Goal: Task Accomplishment & Management: Manage account settings

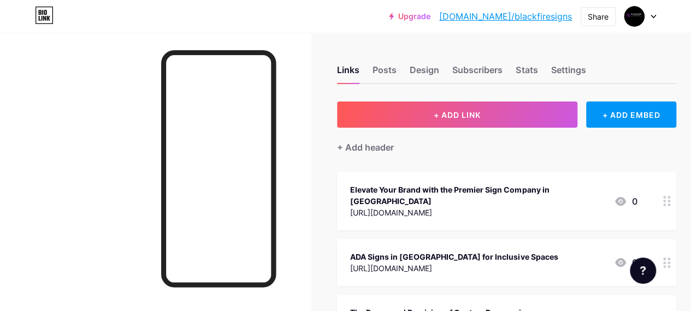
click at [653, 17] on icon at bounding box center [653, 16] width 4 height 3
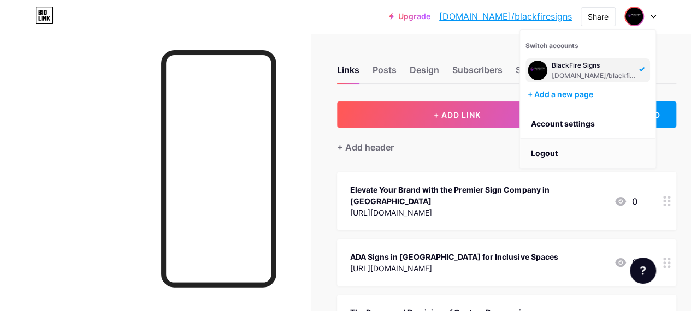
click at [543, 153] on li "Logout" at bounding box center [587, 153] width 135 height 29
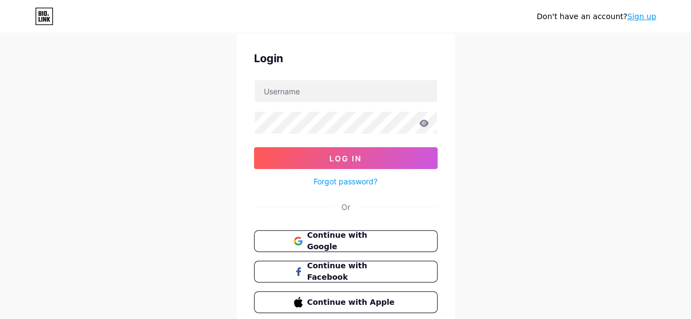
scroll to position [55, 0]
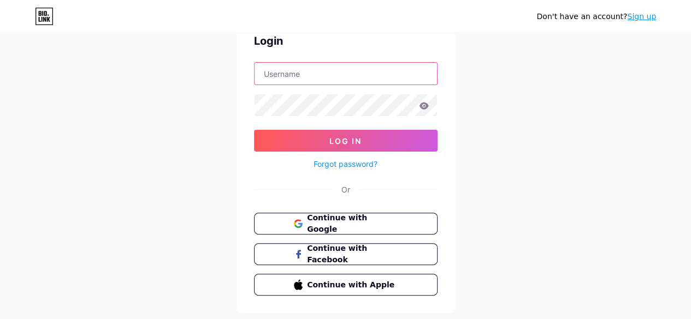
click at [286, 78] on input "text" at bounding box center [346, 74] width 182 height 22
paste input "spaceageclosets1"
click at [276, 86] on form "spaceageclosets1 Log In Forgot password?" at bounding box center [346, 116] width 184 height 109
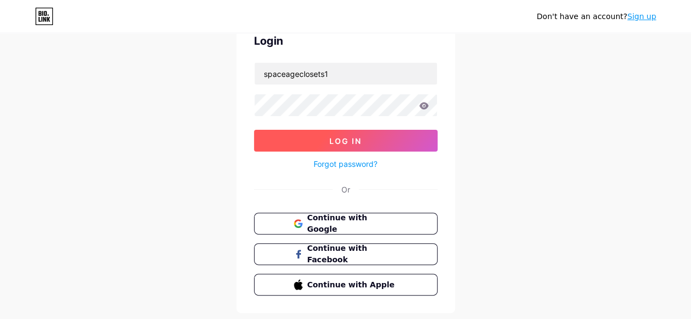
click at [339, 140] on span "Log In" at bounding box center [345, 141] width 32 height 9
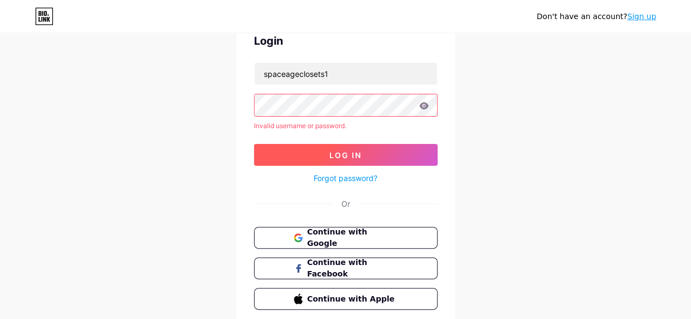
click at [329, 158] on button "Log In" at bounding box center [346, 155] width 184 height 22
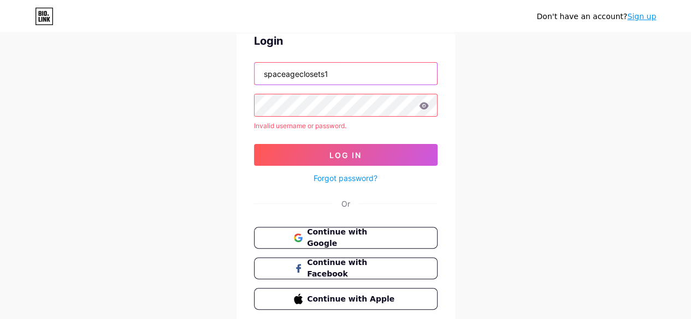
drag, startPoint x: 325, startPoint y: 72, endPoint x: 334, endPoint y: 73, distance: 9.3
click at [334, 73] on input "spaceageclosets1" at bounding box center [346, 74] width 182 height 22
type input "spaceageclosets"
click at [341, 159] on button "Log In" at bounding box center [346, 155] width 184 height 22
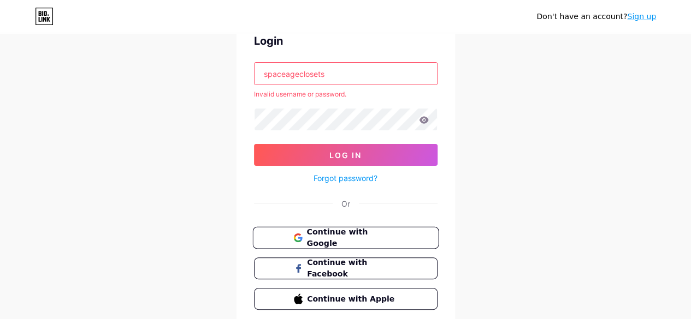
click at [339, 234] on span "Continue with Google" at bounding box center [351, 238] width 91 height 23
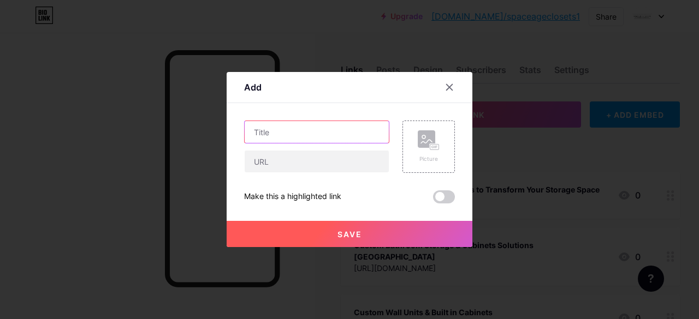
click at [284, 134] on input "text" at bounding box center [317, 132] width 144 height 22
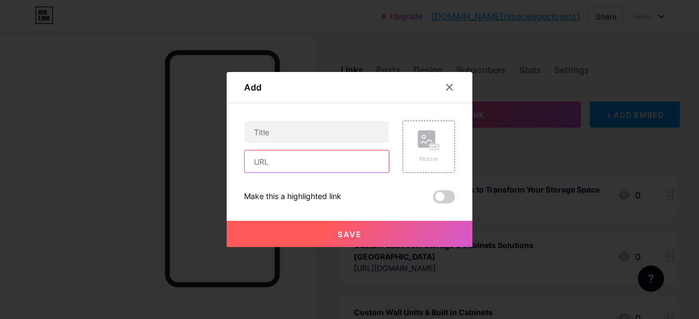
click at [284, 162] on input "text" at bounding box center [317, 162] width 144 height 22
paste input "[URL][DOMAIN_NAME]"
type input "[URL][DOMAIN_NAME]"
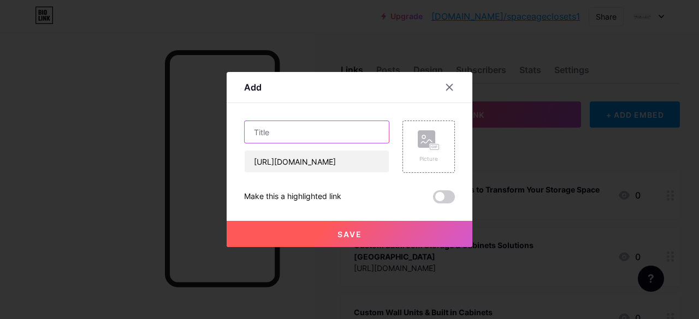
click at [277, 127] on input "text" at bounding box center [317, 132] width 144 height 22
paste input "Custom Home Bars Toronto"
type input "Custom Home Bars Toronto"
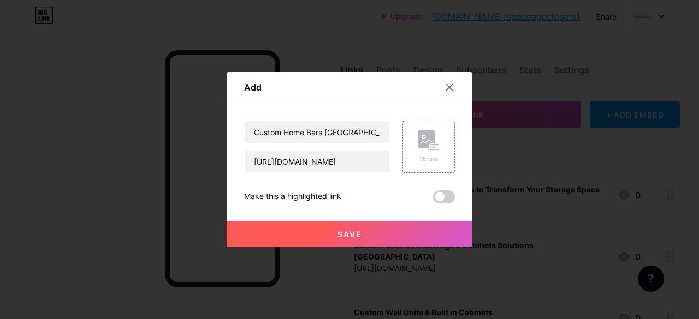
click at [351, 234] on span "Save" at bounding box center [350, 234] width 25 height 9
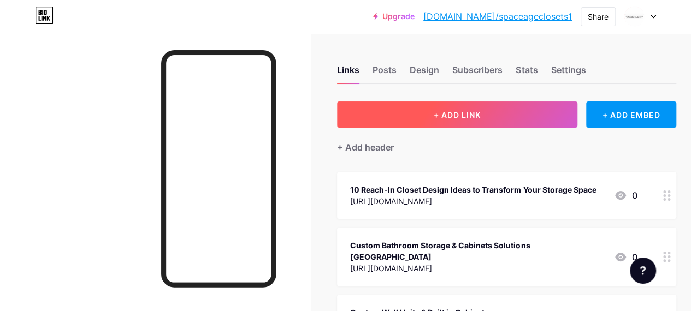
click at [420, 109] on button "+ ADD LINK" at bounding box center [457, 115] width 240 height 26
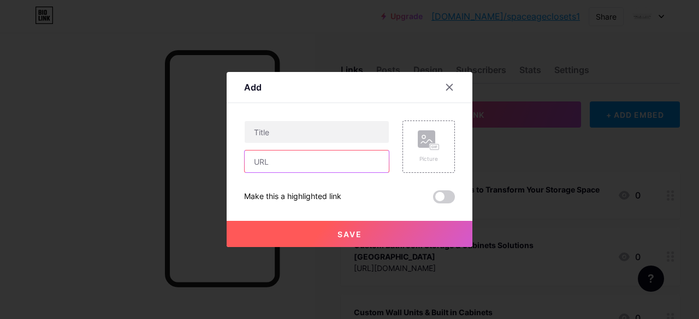
click at [291, 158] on input "text" at bounding box center [317, 162] width 144 height 22
paste input "https://www.spaceageclosets.com/custom-shelving-units/"
type input "https://www.spaceageclosets.com/custom-shelving-units/"
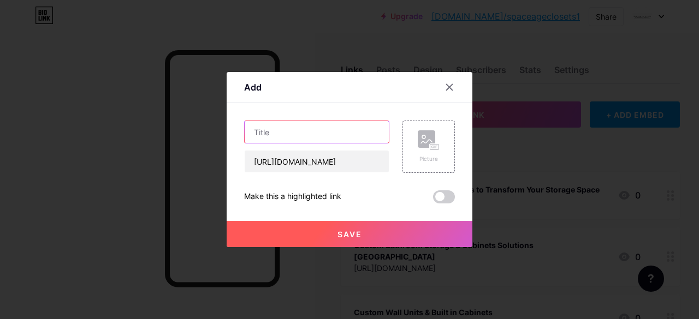
click at [259, 132] on input "text" at bounding box center [317, 132] width 144 height 22
paste input "Custom Shelving Units Toronto & Surrounding Areas"
type input "Custom Shelving Units Toronto & Surrounding Areas"
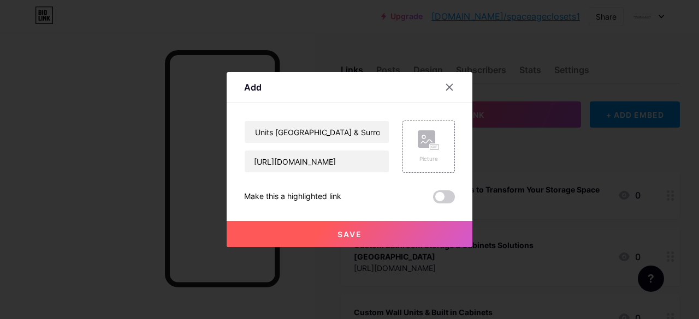
scroll to position [0, 0]
click at [358, 232] on span "Save" at bounding box center [350, 234] width 25 height 9
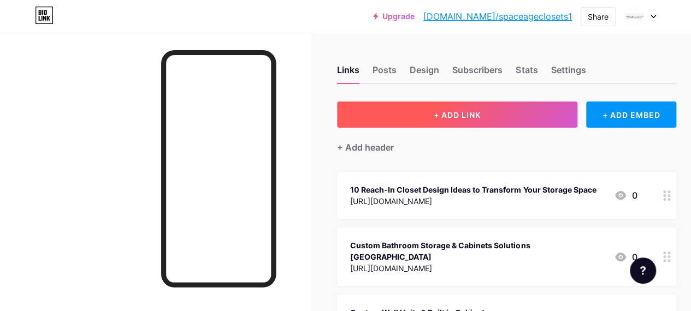
click at [466, 118] on span "+ ADD LINK" at bounding box center [457, 114] width 47 height 9
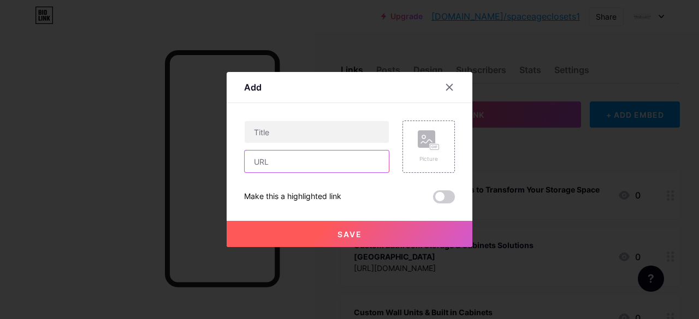
click at [320, 163] on input "text" at bounding box center [317, 162] width 144 height 22
paste input "https://www.spaceageclosets.com/burlington/"
type input "https://www.spaceageclosets.com/burlington/"
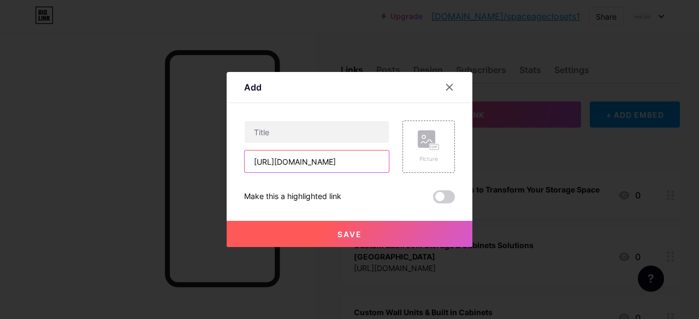
click at [291, 155] on input "https://www.spaceageclosets.com/burlington/" at bounding box center [317, 162] width 144 height 22
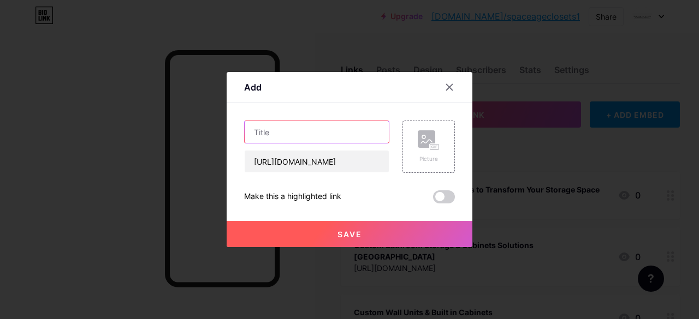
click at [285, 136] on input "text" at bounding box center [317, 132] width 144 height 22
paste input "Luxury Custom Closets & Cabinetry in Burlington"
type input "Luxury Custom Closets & Cabinetry in Burlington"
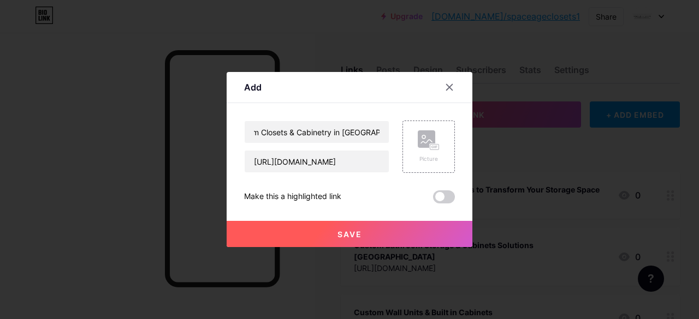
scroll to position [0, 0]
click at [354, 238] on span "Save" at bounding box center [350, 234] width 25 height 9
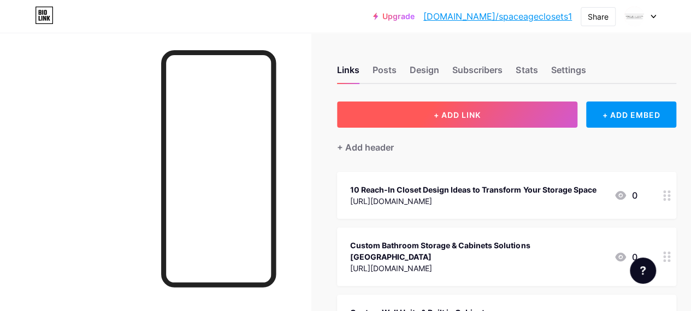
click at [430, 110] on button "+ ADD LINK" at bounding box center [457, 115] width 240 height 26
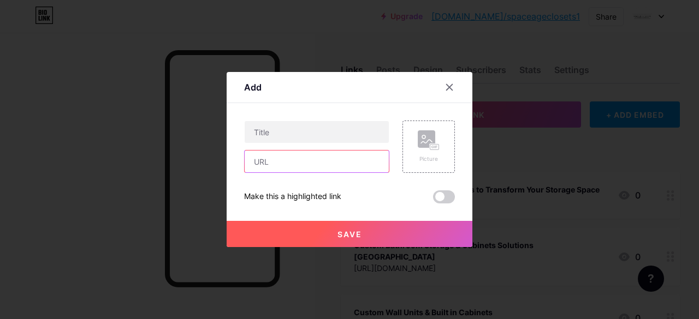
click at [268, 153] on input "text" at bounding box center [317, 162] width 144 height 22
paste input "https://www.spaceageclosets.com/oakville/"
type input "https://www.spaceageclosets.com/oakville/"
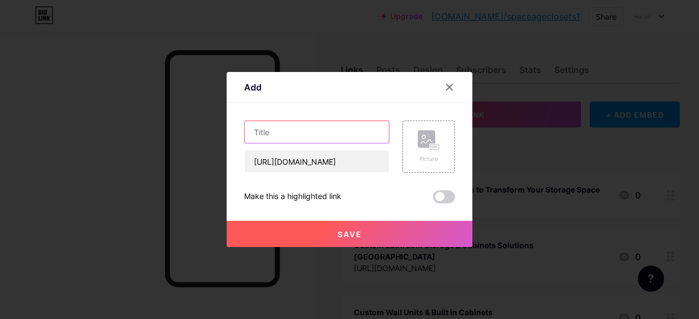
click at [273, 129] on input "text" at bounding box center [317, 132] width 144 height 22
paste input "Custom Closet Organizers and Storage Solutions in Oakville"
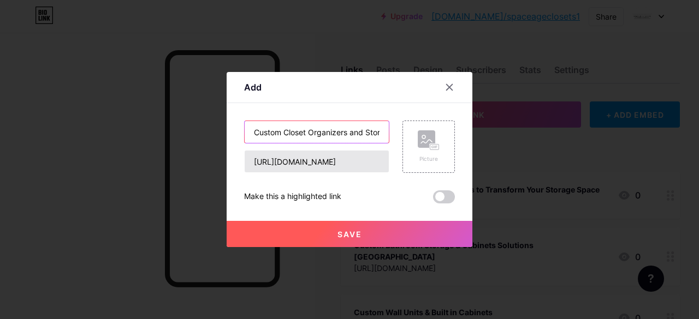
scroll to position [0, 88]
type input "Custom Closet Organizers and Storage Solutions in Oakville"
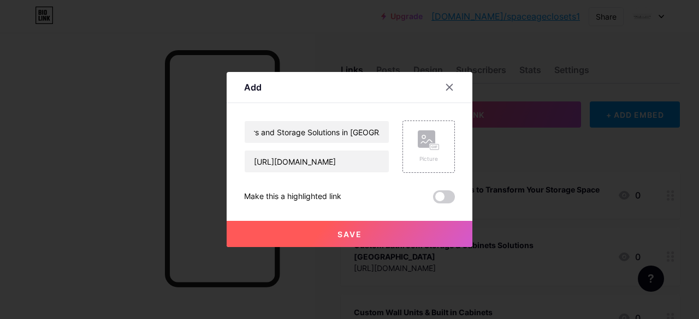
scroll to position [0, 0]
click at [358, 241] on button "Save" at bounding box center [350, 234] width 246 height 26
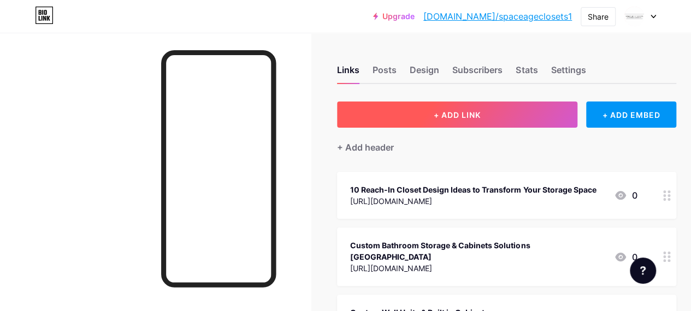
click at [455, 115] on span "+ ADD LINK" at bounding box center [457, 114] width 47 height 9
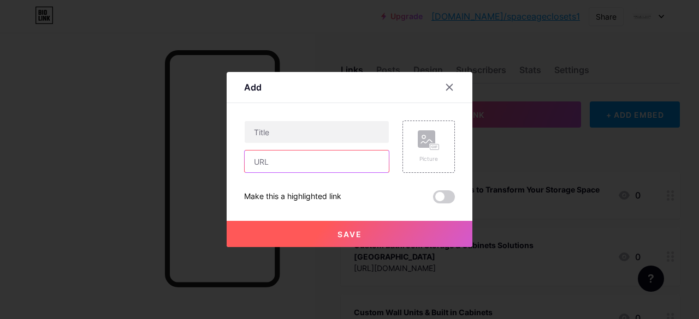
click at [287, 161] on input "text" at bounding box center [317, 162] width 144 height 22
paste input "https://www.spaceageclosets.com/custom-home-bar/"
type input "https://www.spaceageclosets.com/custom-home-bar/"
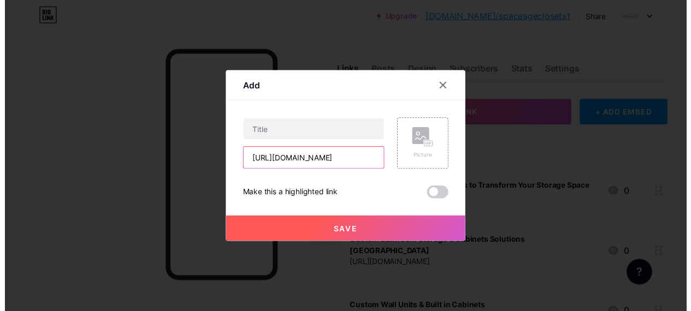
scroll to position [0, 0]
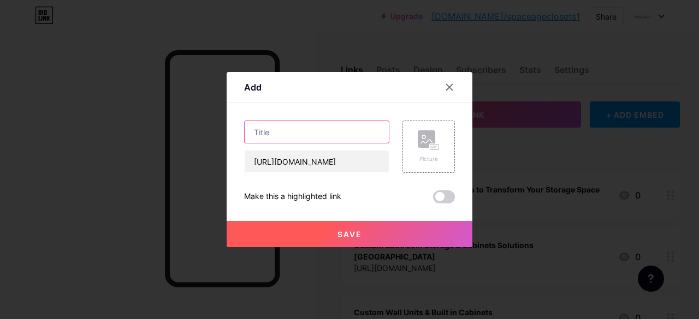
click at [294, 135] on input "text" at bounding box center [317, 132] width 144 height 22
paste input "Custom Home Bars Toronto"
type input "Custom Home Bars Toronto"
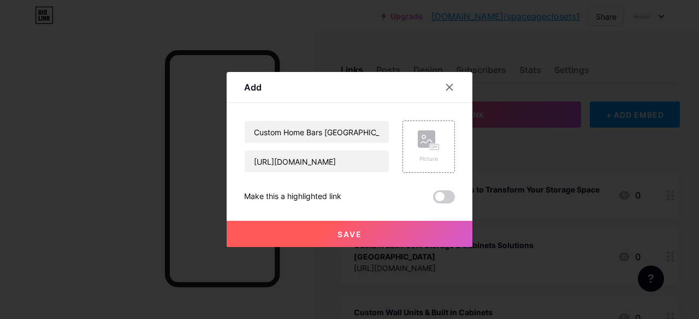
drag, startPoint x: 356, startPoint y: 229, endPoint x: 350, endPoint y: 218, distance: 12.7
click at [356, 229] on button "Save" at bounding box center [350, 234] width 246 height 26
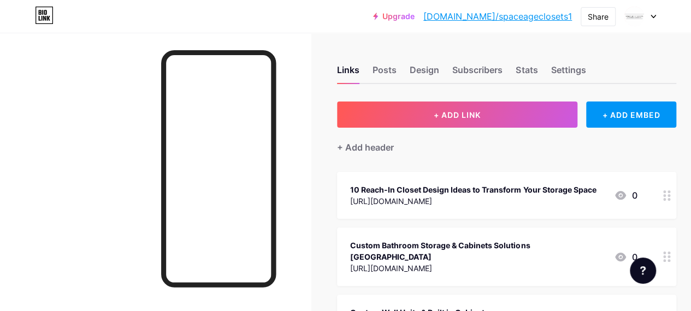
click at [524, 21] on link "bio.link/spaceageclosets1" at bounding box center [497, 16] width 149 height 13
